Goal: Transaction & Acquisition: Purchase product/service

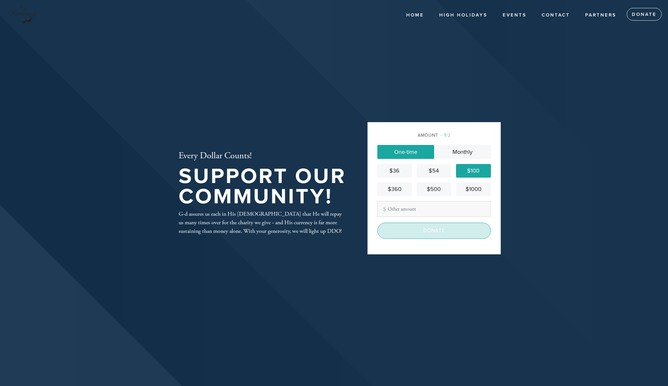
drag, startPoint x: 442, startPoint y: 230, endPoint x: 448, endPoint y: 228, distance: 6.4
click at [444, 230] on input "Donate" at bounding box center [434, 231] width 114 height 16
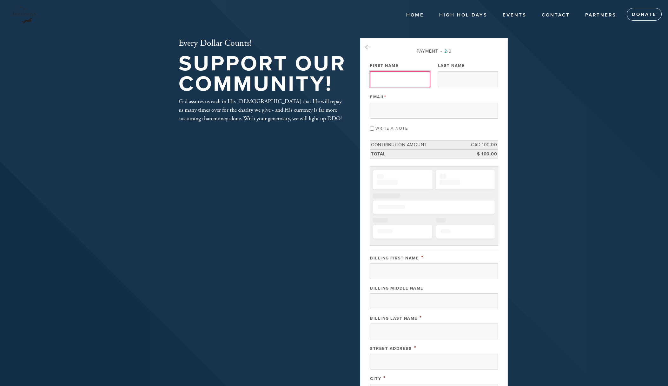
click at [395, 77] on input "First Name" at bounding box center [400, 79] width 60 height 16
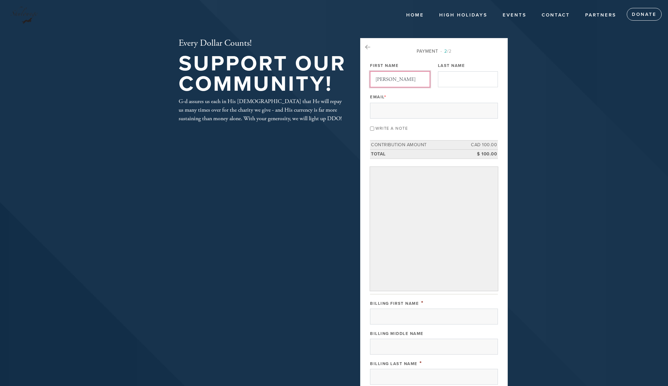
type input "[PERSON_NAME]"
click at [449, 77] on input "Last Name" at bounding box center [468, 79] width 60 height 16
type input "[PERSON_NAME]"
click at [397, 109] on input "Email *" at bounding box center [434, 111] width 128 height 16
type input "[PERSON_NAME][EMAIL_ADDRESS][DOMAIN_NAME]"
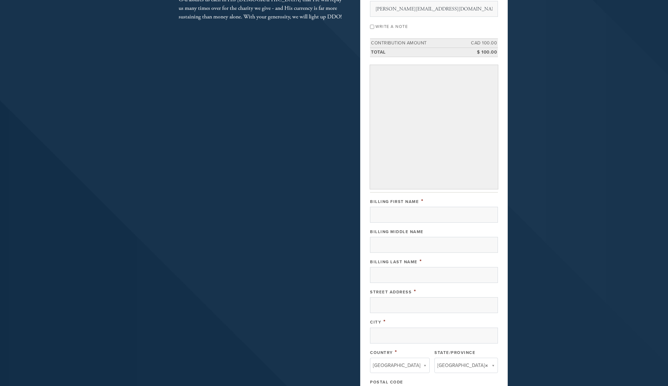
scroll to position [119, 0]
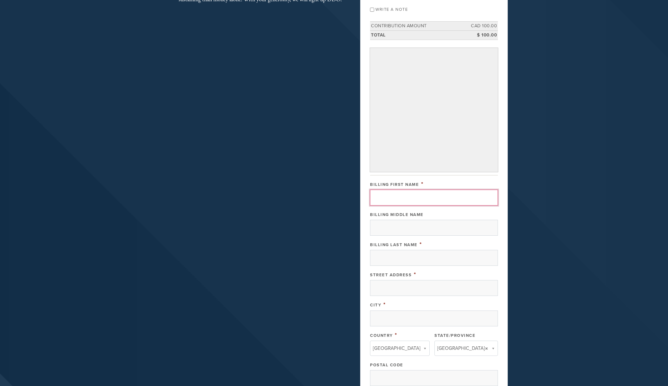
click at [397, 198] on input "Billing First Name" at bounding box center [434, 198] width 128 height 16
type input "[PERSON_NAME]"
click at [388, 225] on input "Billing Middle Name" at bounding box center [434, 228] width 128 height 16
click at [397, 254] on input "Billing Last Name" at bounding box center [434, 258] width 128 height 16
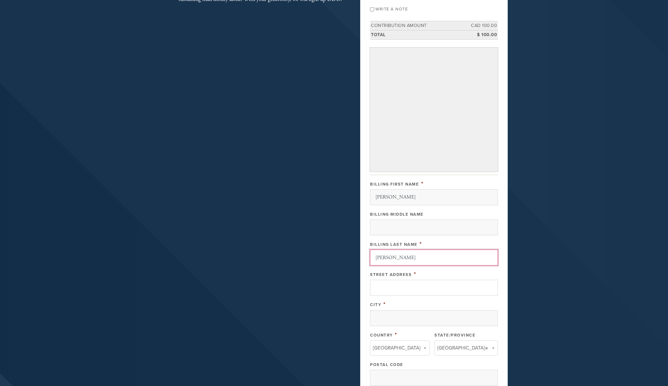
type input "[PERSON_NAME]"
click at [391, 288] on input "Street Address" at bounding box center [434, 288] width 128 height 16
type input "[STREET_ADDRESS]"
click at [391, 319] on input "City" at bounding box center [434, 318] width 128 height 16
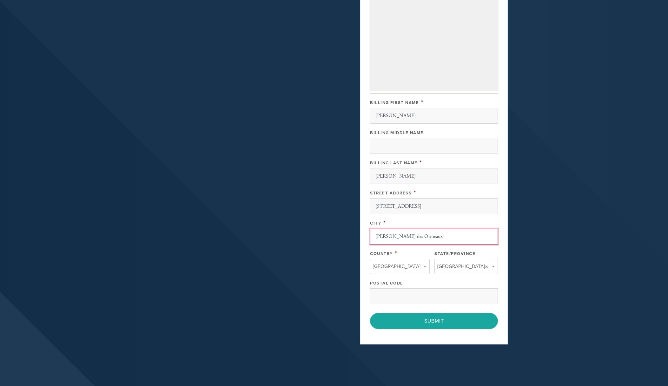
scroll to position [226, 0]
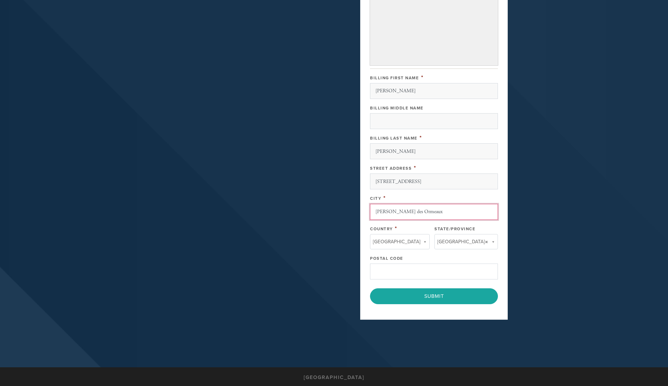
type input "[PERSON_NAME] des Ormeaux"
click at [389, 272] on input "Postal Code" at bounding box center [434, 272] width 128 height 16
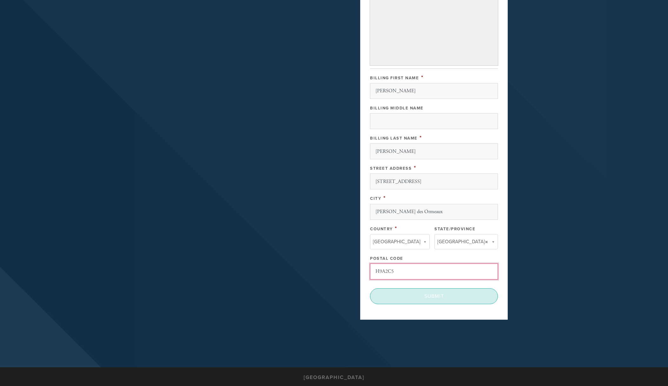
type input "H9A2C5"
drag, startPoint x: 434, startPoint y: 294, endPoint x: 446, endPoint y: 294, distance: 12.1
click at [434, 294] on input "Submit" at bounding box center [434, 296] width 128 height 16
